Goal: Task Accomplishment & Management: Manage account settings

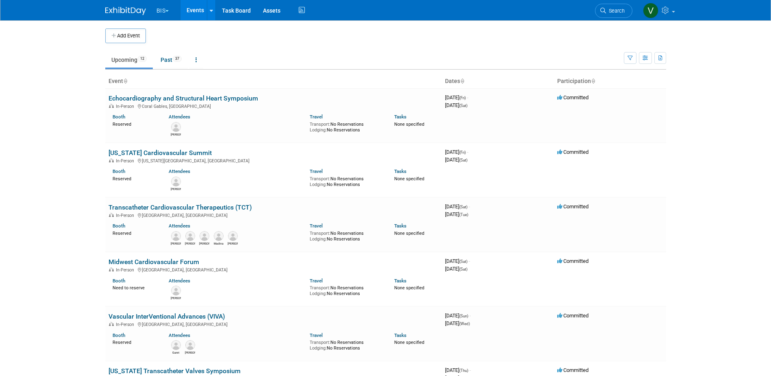
click at [130, 9] on img at bounding box center [125, 11] width 41 height 8
click at [150, 262] on link "Midwest Cardiovascular Forum" at bounding box center [154, 262] width 91 height 8
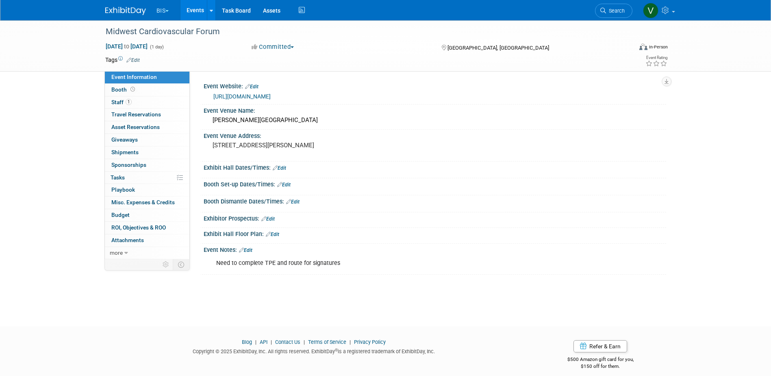
click at [121, 81] on link "Event Information" at bounding box center [147, 77] width 85 height 12
click at [124, 88] on span "Booth" at bounding box center [123, 89] width 25 height 7
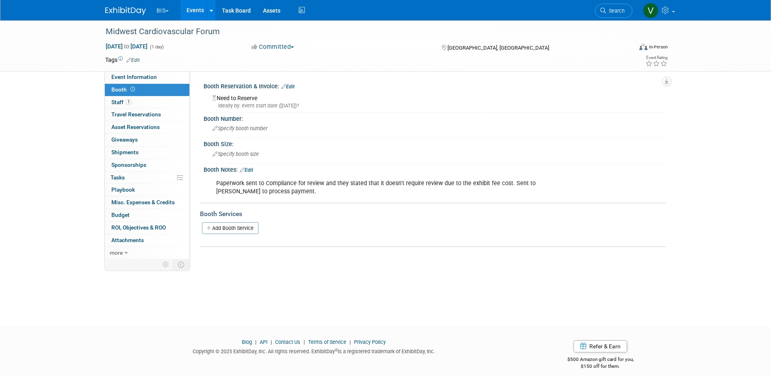
click at [294, 86] on link "Edit" at bounding box center [287, 87] width 13 height 6
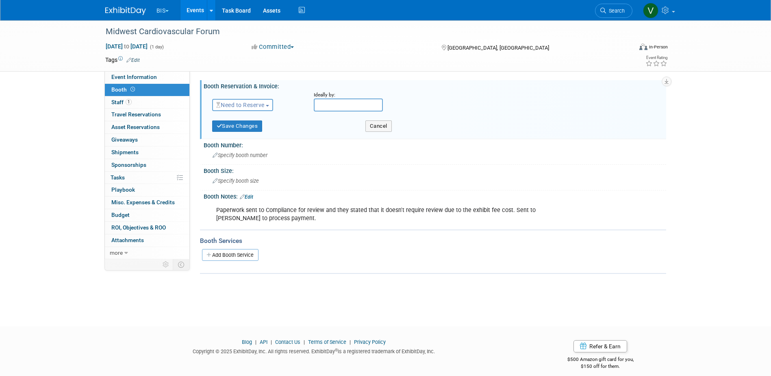
click at [269, 101] on button "Need to Reserve" at bounding box center [242, 105] width 61 height 12
click at [244, 132] on link "Reserved" at bounding box center [256, 129] width 87 height 11
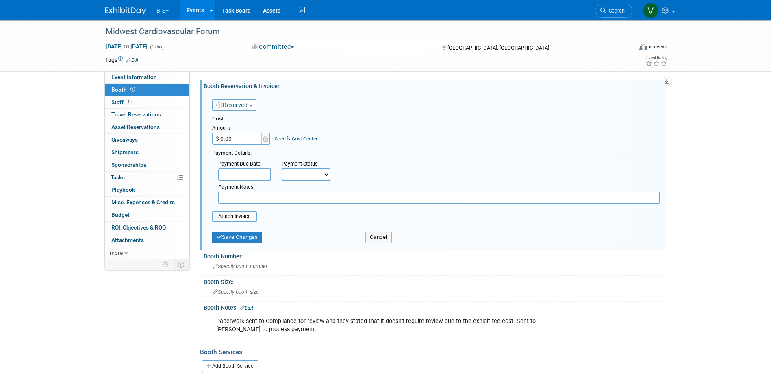
click at [239, 134] on input "$ 0.00" at bounding box center [237, 139] width 51 height 12
type input "$ 3,200.00"
click at [248, 240] on button "Save Changes" at bounding box center [237, 236] width 50 height 11
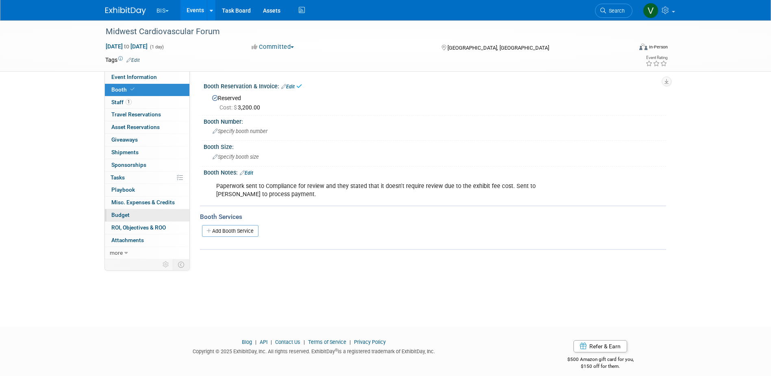
click at [127, 213] on span "Budget" at bounding box center [120, 214] width 18 height 7
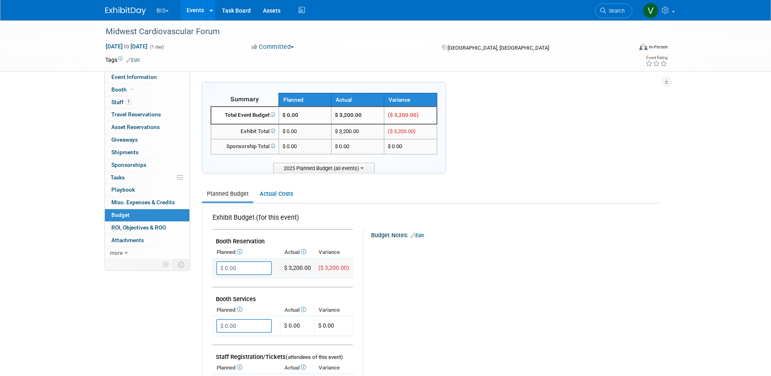
click at [246, 264] on input "$ 0.00" at bounding box center [244, 268] width 56 height 14
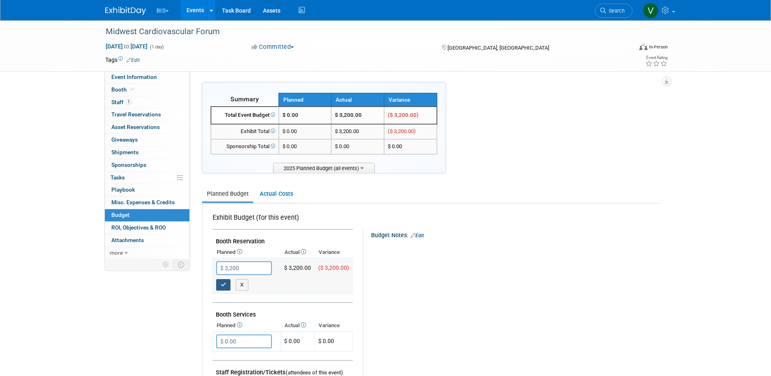
type input "$ 3,200.00"
click at [224, 288] on button "button" at bounding box center [223, 284] width 15 height 11
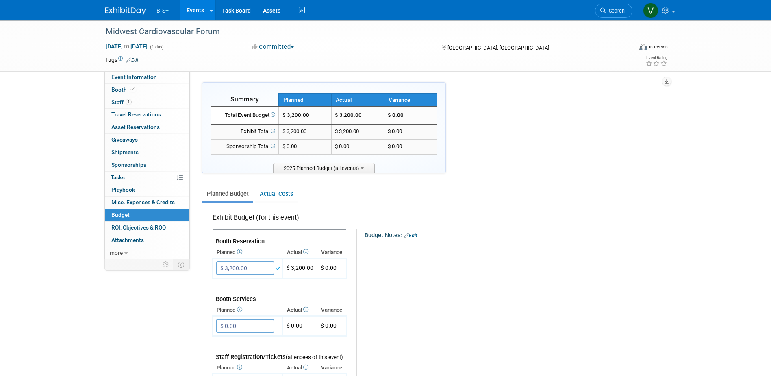
click at [202, 15] on link "Events" at bounding box center [195, 10] width 30 height 20
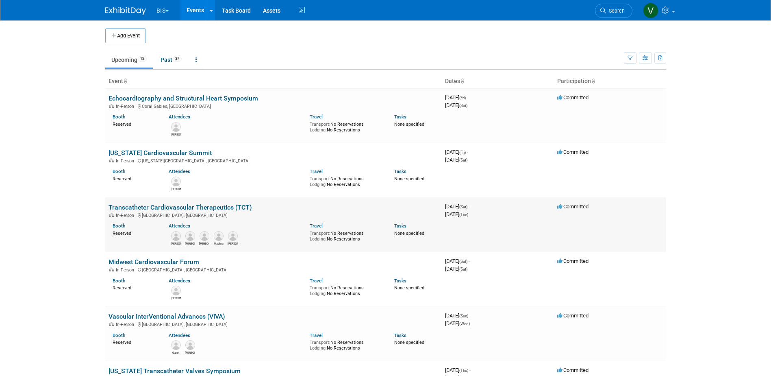
click at [221, 205] on link "Transcatheter Cardiovascular Therapeutics (TCT)" at bounding box center [180, 207] width 143 height 8
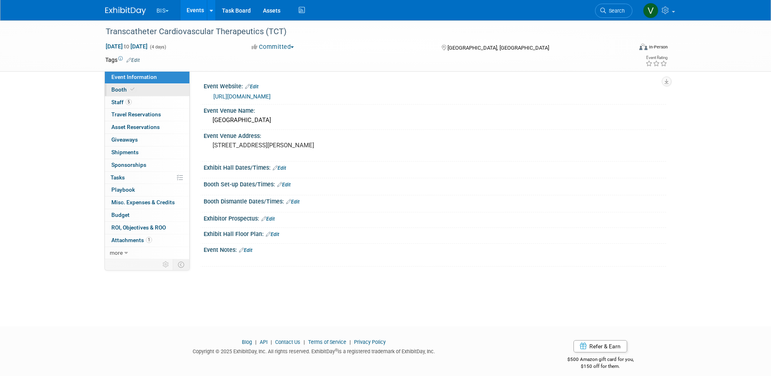
click at [119, 91] on span "Booth" at bounding box center [123, 89] width 25 height 7
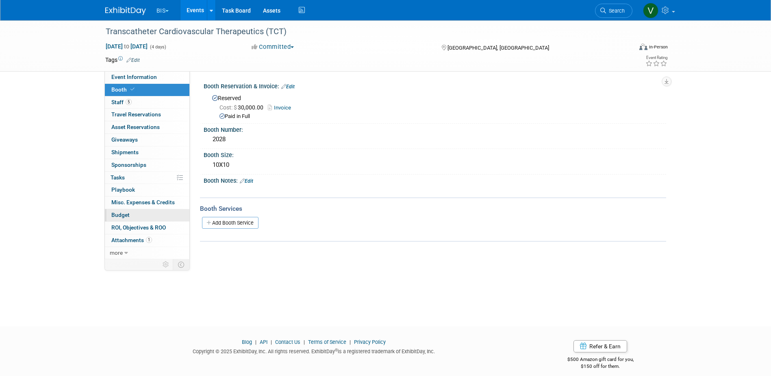
click at [123, 211] on link "Budget" at bounding box center [147, 215] width 85 height 12
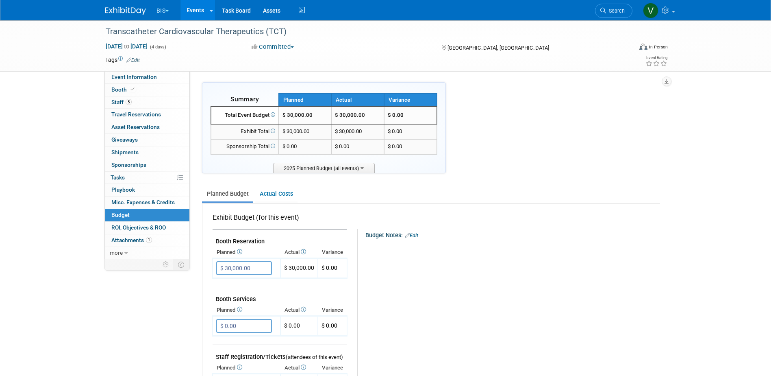
click at [201, 12] on link "Events" at bounding box center [195, 10] width 30 height 20
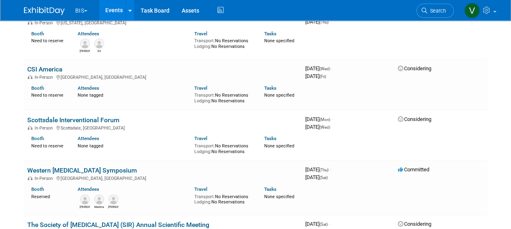
scroll to position [358, 0]
